Goal: Find specific page/section: Find specific page/section

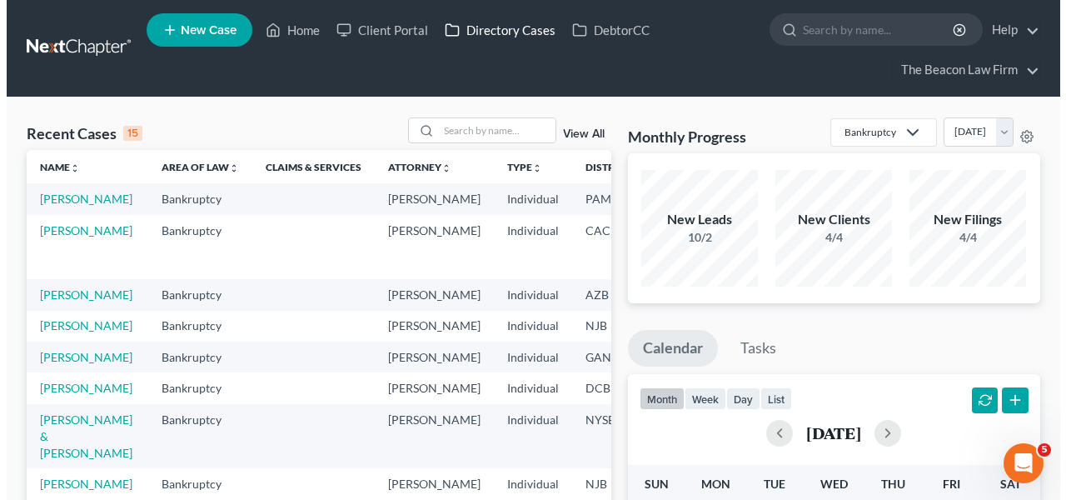
scroll to position [465, 0]
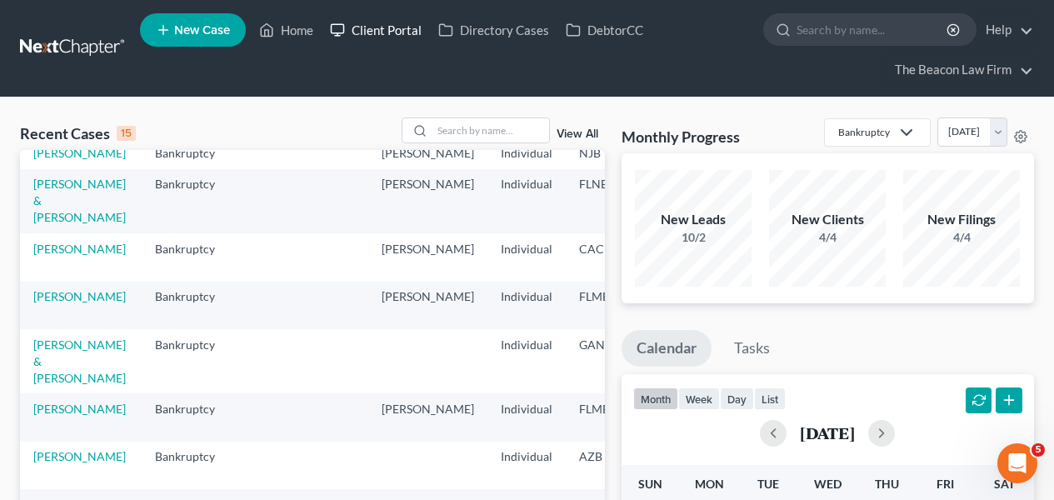
click at [423, 36] on link "Client Portal" at bounding box center [376, 30] width 108 height 30
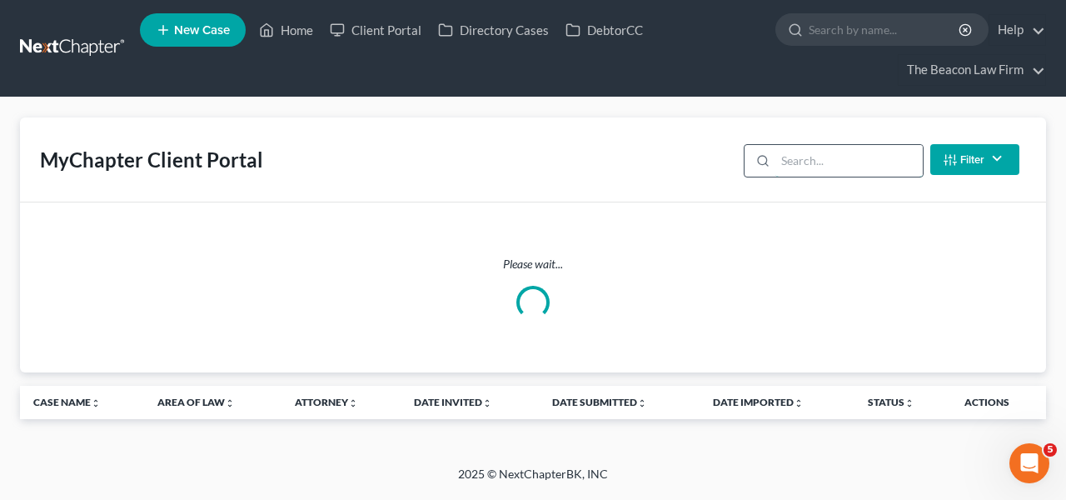
click at [837, 171] on input "search" at bounding box center [849, 161] width 147 height 32
click at [836, 164] on input "search" at bounding box center [849, 161] width 147 height 32
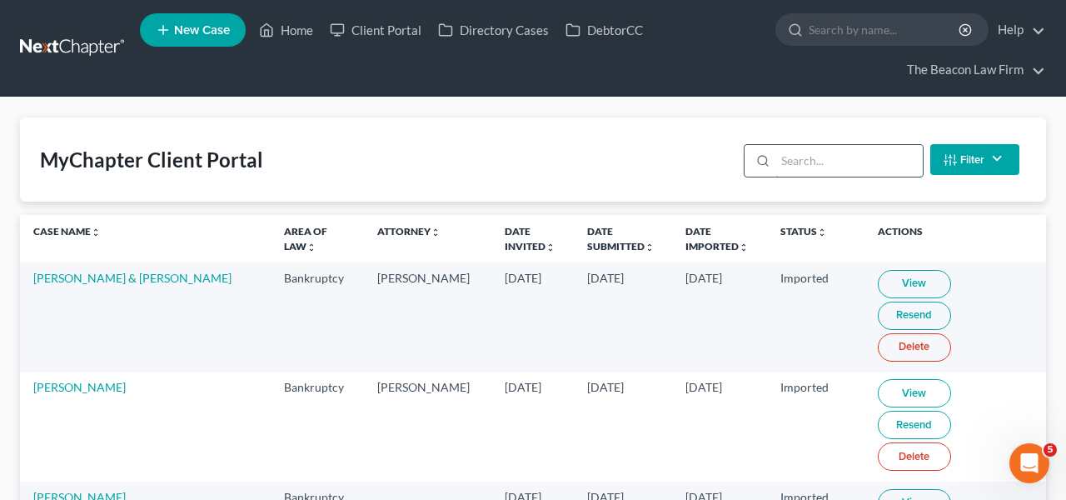
click at [836, 164] on input "search" at bounding box center [849, 161] width 147 height 32
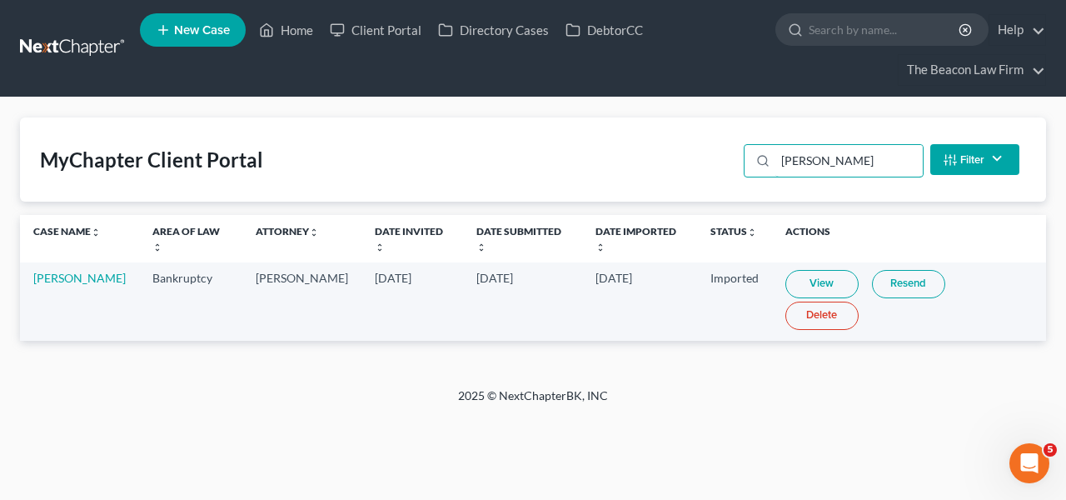
type input "[PERSON_NAME]"
click at [839, 279] on link "View" at bounding box center [822, 284] width 73 height 28
click at [67, 62] on link at bounding box center [73, 48] width 107 height 30
